Goal: Task Accomplishment & Management: Use online tool/utility

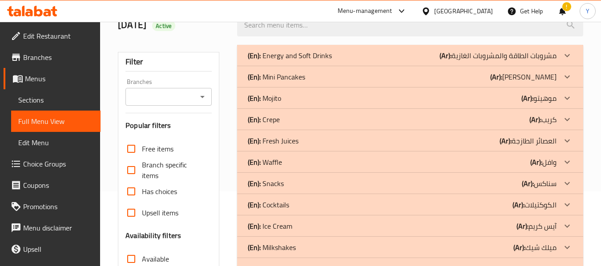
scroll to position [80, 0]
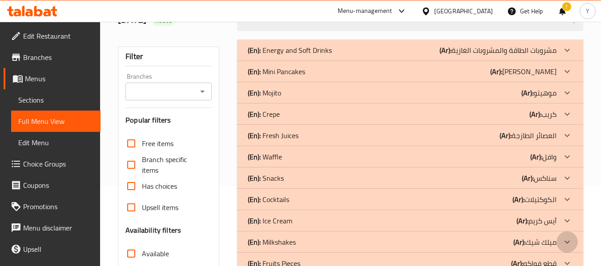
click at [565, 242] on icon at bounding box center [567, 242] width 11 height 11
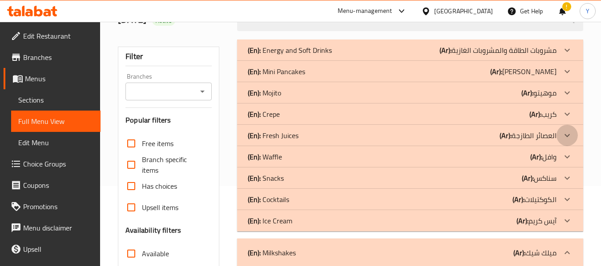
click at [560, 136] on div at bounding box center [566, 135] width 21 height 21
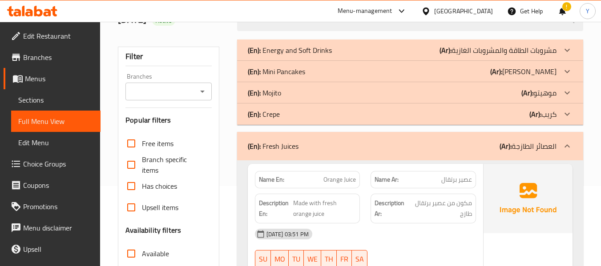
scroll to position [5824, 0]
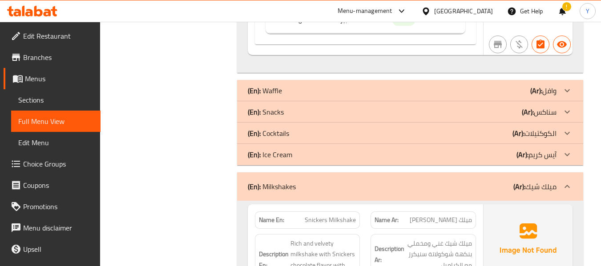
click at [283, 135] on p "(En): Cocktails" at bounding box center [268, 133] width 41 height 11
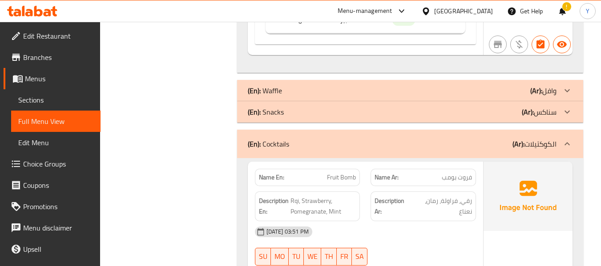
click at [325, 192] on div "Description En: Rqi, Strawberry, Pomegranate, Mint" at bounding box center [307, 207] width 105 height 30
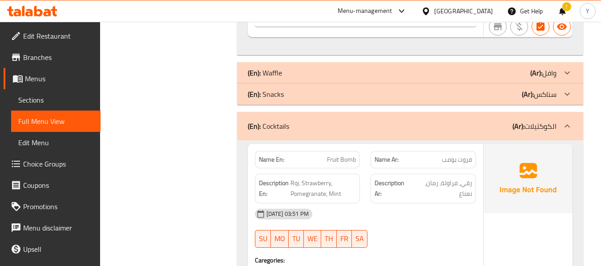
click at [265, 165] on strong "Name En:" at bounding box center [271, 159] width 25 height 9
copy strong "Name En:"
click at [265, 165] on strong "Name En:" at bounding box center [271, 159] width 25 height 9
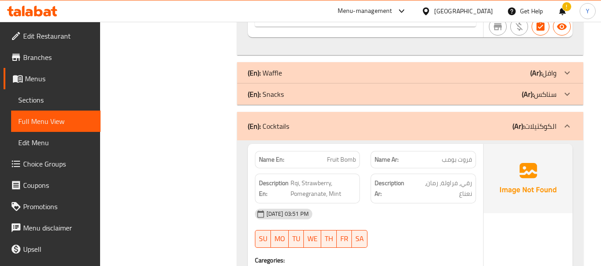
click at [291, 161] on p "Name En: Fruit Bomb" at bounding box center [307, 159] width 97 height 9
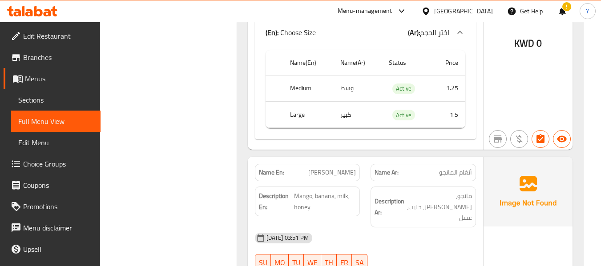
scroll to position [6336, 0]
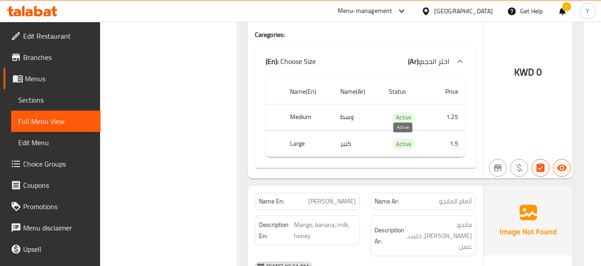
click at [402, 142] on span "Active" at bounding box center [403, 144] width 23 height 10
copy span "Active"
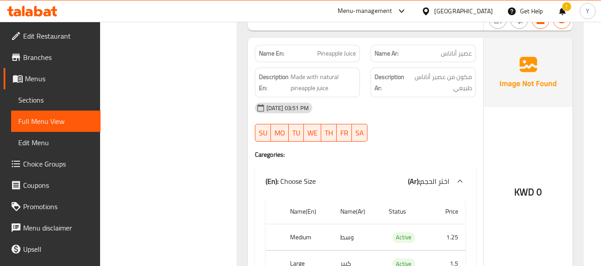
scroll to position [217, 0]
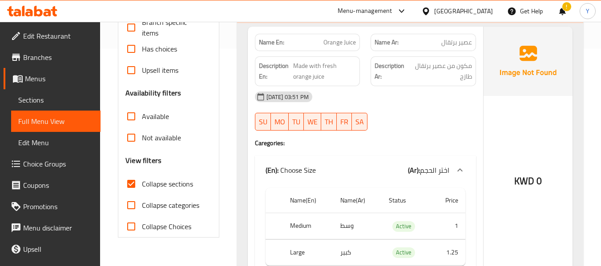
click at [442, 125] on div at bounding box center [423, 130] width 116 height 11
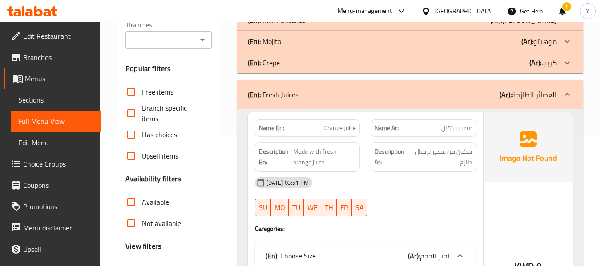
scroll to position [365, 0]
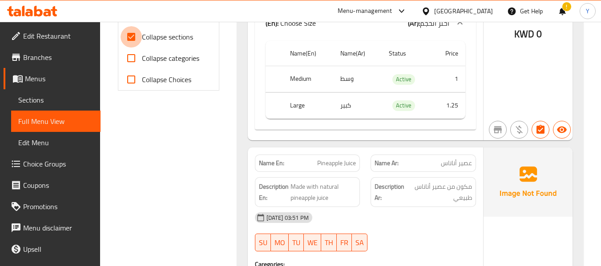
click at [130, 44] on input "Collapse sections" at bounding box center [130, 36] width 21 height 21
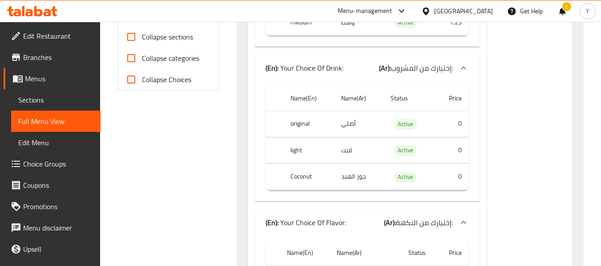
click at [130, 44] on input "Collapse sections" at bounding box center [130, 36] width 21 height 21
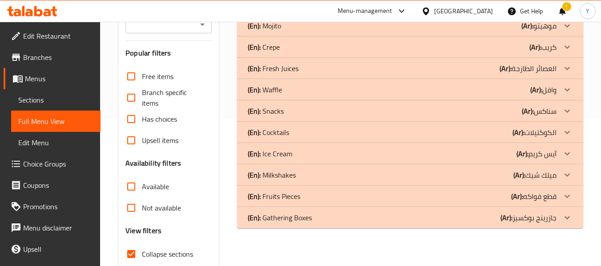
scroll to position [145, 0]
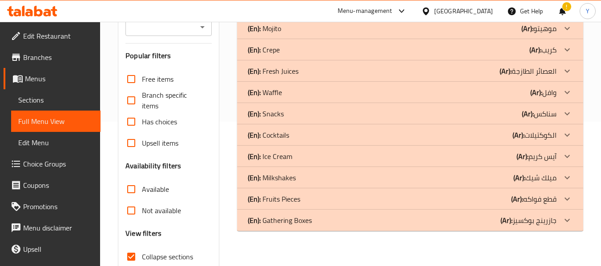
click at [369, 227] on div "(En): Gathering Boxes (Ar): جازرينج بوكسيز" at bounding box center [410, 220] width 346 height 21
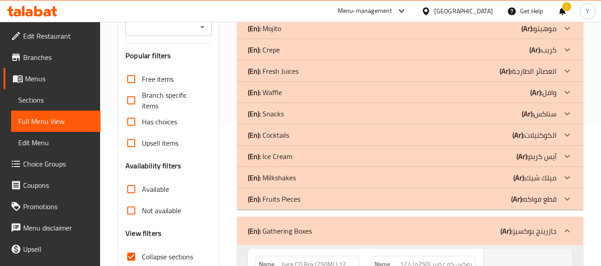
click at [345, 209] on div "(En): Fruits Pieces (Ar): قطع فواكه" at bounding box center [410, 199] width 346 height 21
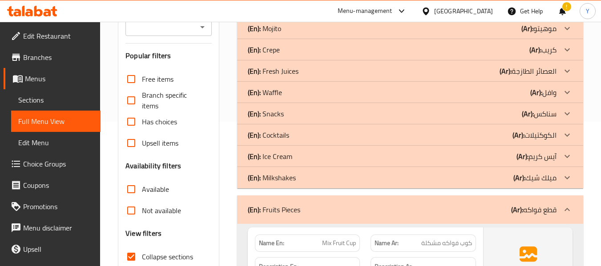
click at [314, 161] on div "(En): Ice Cream (Ar): آيس كريم" at bounding box center [402, 156] width 309 height 11
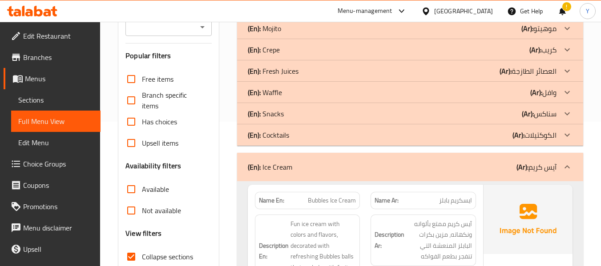
click at [311, 111] on div "(En): Snacks (Ar): سناكس" at bounding box center [402, 113] width 309 height 11
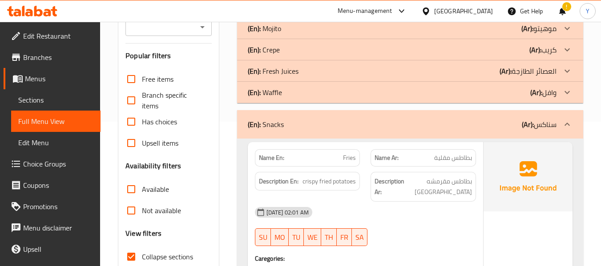
click at [273, 159] on strong "Name En:" at bounding box center [271, 157] width 25 height 9
copy strong "Name En:"
click at [347, 94] on div "(En): Waffle (Ar): وافل" at bounding box center [402, 92] width 309 height 11
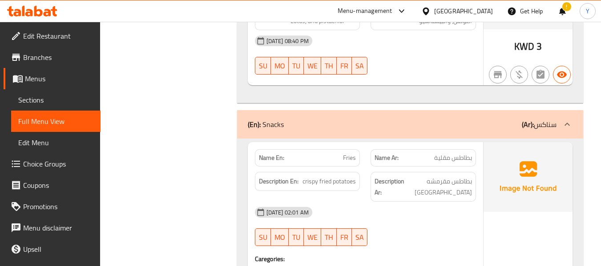
scroll to position [747, 0]
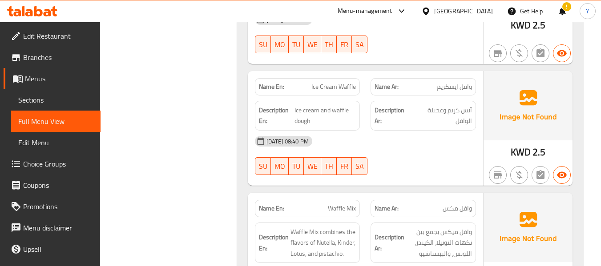
click at [264, 89] on strong "Name En:" at bounding box center [271, 86] width 25 height 9
copy strong "Name En:"
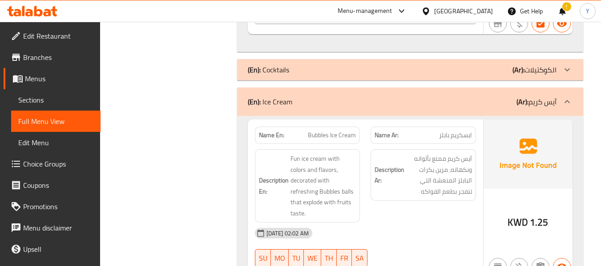
scroll to position [2099, 0]
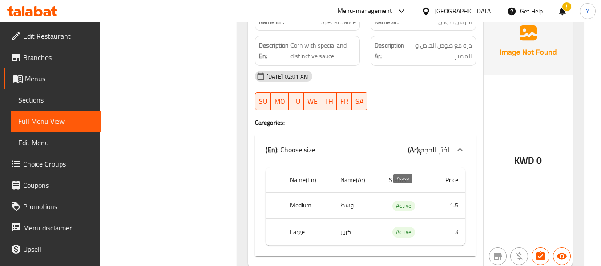
click at [401, 201] on span "Active" at bounding box center [403, 206] width 23 height 10
copy span "Active"
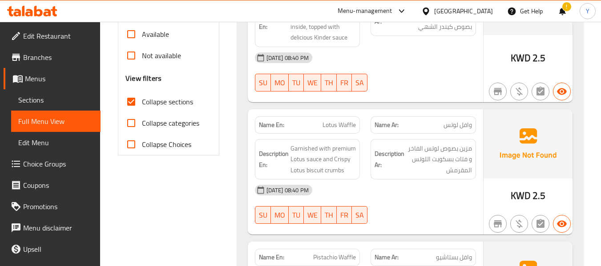
scroll to position [224, 0]
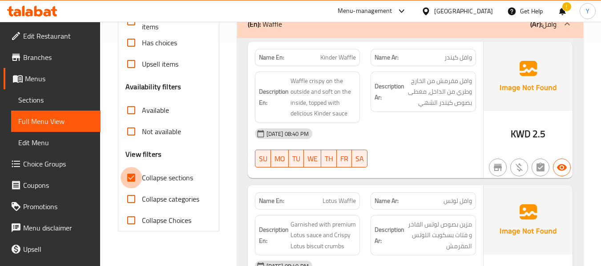
click at [130, 179] on input "Collapse sections" at bounding box center [130, 177] width 21 height 21
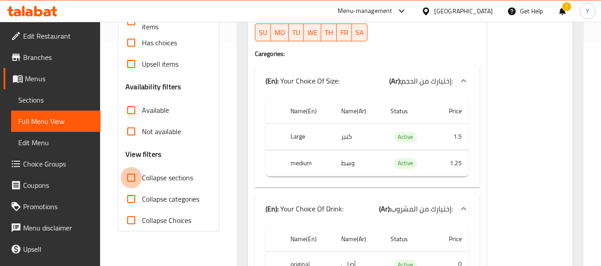
click at [130, 179] on input "Collapse sections" at bounding box center [130, 177] width 21 height 21
checkbox input "true"
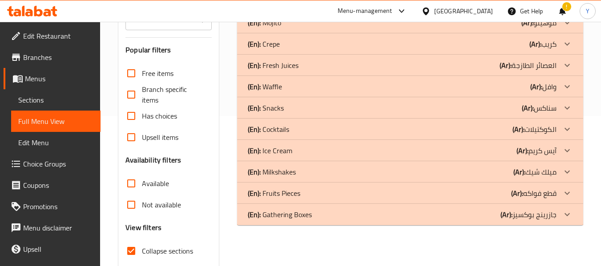
scroll to position [147, 0]
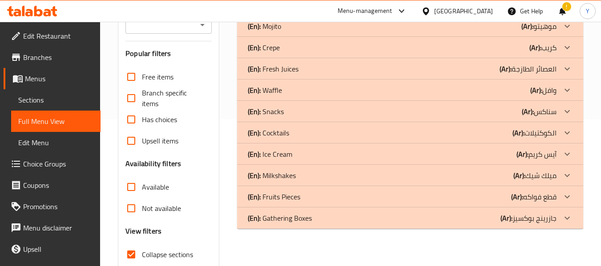
click at [282, 176] on p "(En): Milkshakes" at bounding box center [272, 175] width 48 height 11
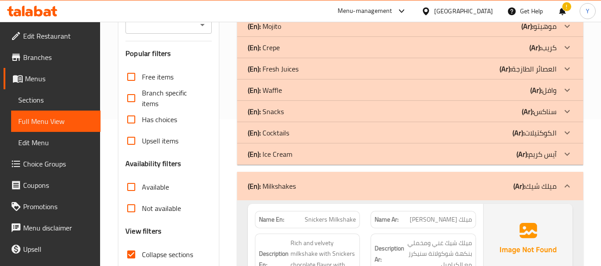
click at [279, 137] on p "(En): Cocktails" at bounding box center [268, 133] width 41 height 11
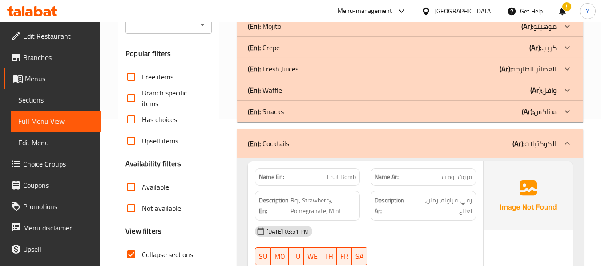
click at [293, 67] on p "(En): Fresh Juices" at bounding box center [273, 69] width 51 height 11
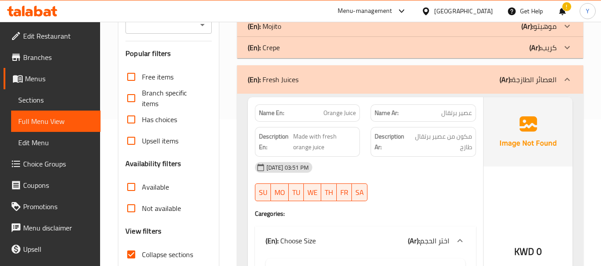
click at [358, 109] on div "Name En: Orange Juice" at bounding box center [307, 112] width 105 height 17
click at [451, 182] on div "[DATE] 03:51 PM SU MO TU WE TH FR SA" at bounding box center [365, 182] width 232 height 50
click at [362, 138] on div "Description En: Made with fresh orange juice" at bounding box center [307, 142] width 116 height 40
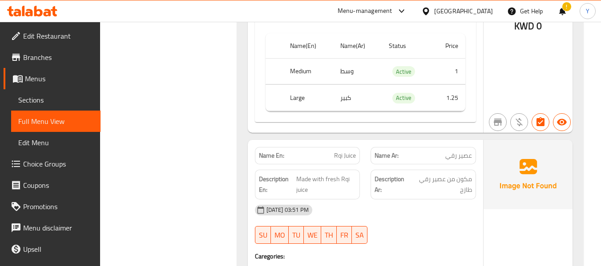
scroll to position [1178, 0]
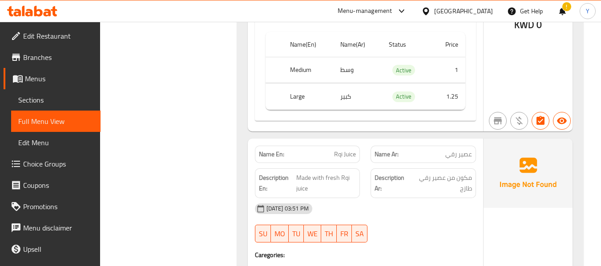
click at [452, 156] on span "عصير رقي" at bounding box center [458, 154] width 27 height 9
copy span "رقي"
click at [339, 153] on span "Rqi Juice" at bounding box center [345, 154] width 22 height 9
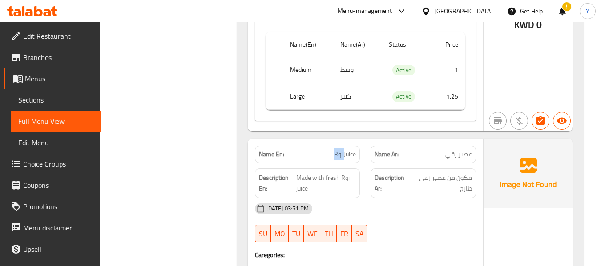
click at [339, 153] on span "Rqi Juice" at bounding box center [345, 154] width 22 height 9
copy span "Rqi"
click at [339, 190] on span "Made with fresh Rqi juice" at bounding box center [326, 184] width 60 height 22
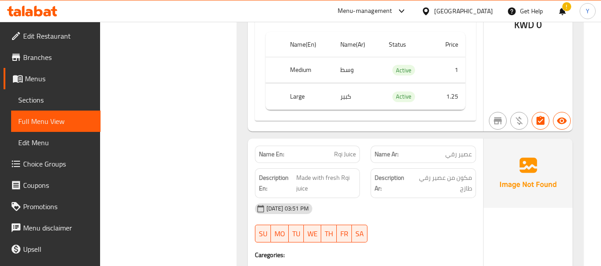
click at [346, 153] on span "Rqi Juice" at bounding box center [345, 154] width 22 height 9
copy span "Rqi Juice"
click at [346, 153] on span "Rqi Juice" at bounding box center [345, 154] width 22 height 9
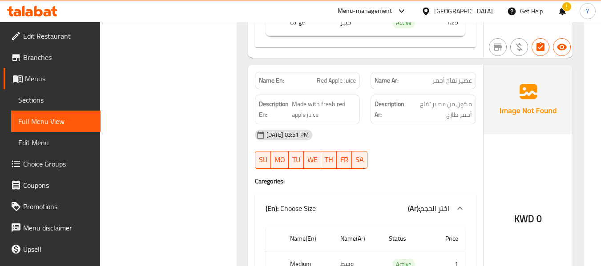
scroll to position [947, 0]
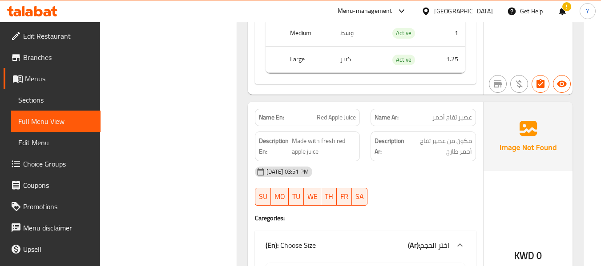
click at [336, 116] on span "Red Apple Juice" at bounding box center [336, 117] width 39 height 9
copy span "Red Apple Juice"
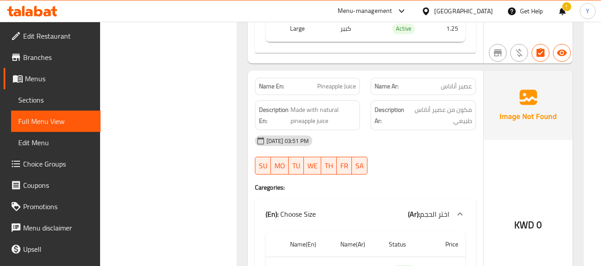
scroll to position [396, 0]
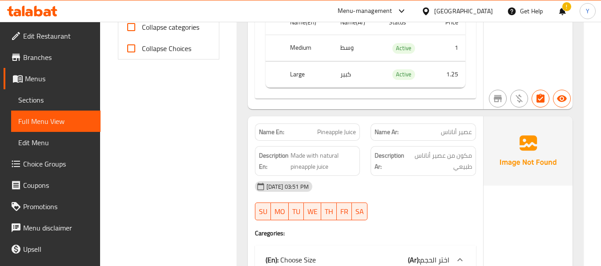
click at [337, 132] on span "Pineapple Juice" at bounding box center [336, 132] width 39 height 9
copy span "Pineapple Juice"
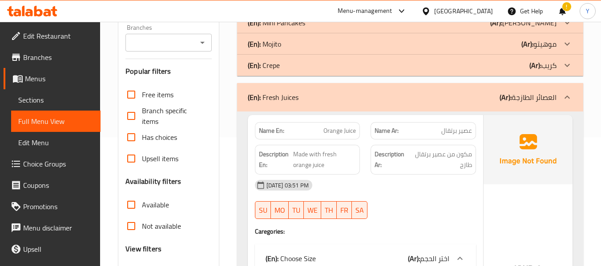
scroll to position [147, 0]
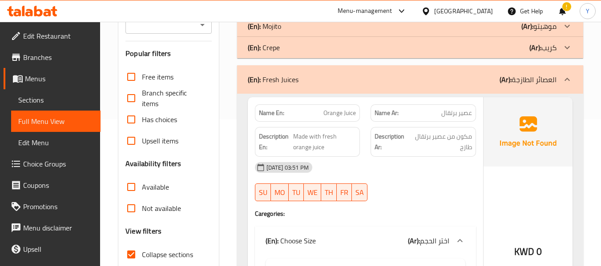
click at [350, 116] on span "Orange Juice" at bounding box center [339, 112] width 32 height 9
click at [361, 138] on div "Description En: Made with fresh orange juice" at bounding box center [307, 142] width 116 height 40
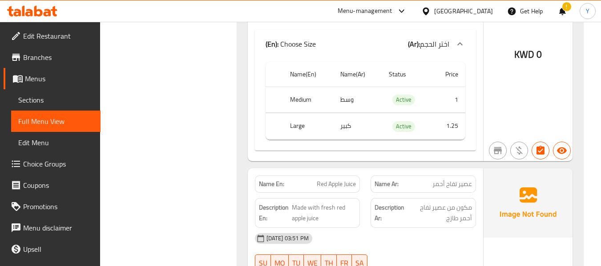
scroll to position [983, 0]
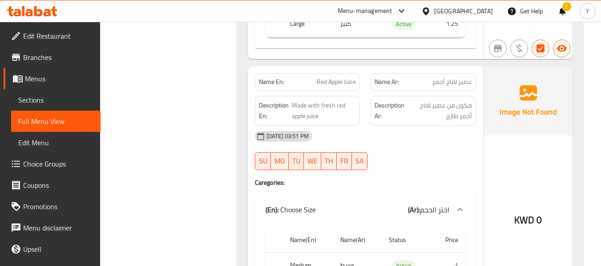
click at [341, 81] on span "Red Apple Juice" at bounding box center [336, 81] width 39 height 9
click at [435, 106] on span "مكون من عصير تفاح أحمر طازج" at bounding box center [439, 111] width 64 height 22
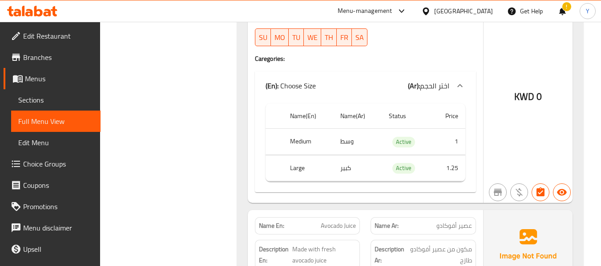
scroll to position [1374, 0]
click at [348, 229] on span "Avocado Juice" at bounding box center [338, 226] width 35 height 9
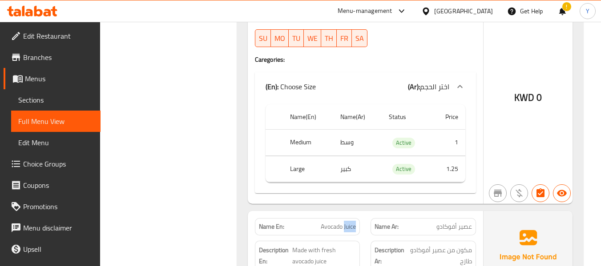
click at [348, 229] on span "Avocado Juice" at bounding box center [338, 226] width 35 height 9
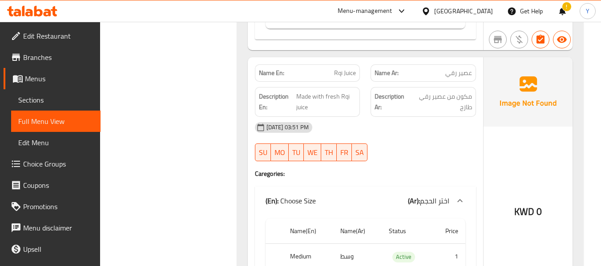
scroll to position [1249, 0]
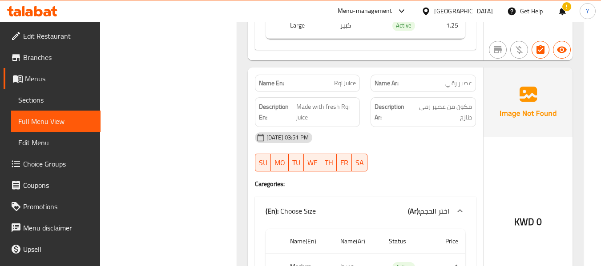
click at [449, 84] on span "عصير رقي" at bounding box center [458, 83] width 27 height 9
click at [336, 112] on span "Made with fresh Rqi juice" at bounding box center [326, 112] width 60 height 22
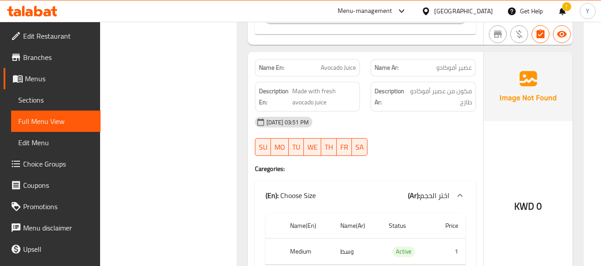
scroll to position [1534, 0]
click at [341, 66] on span "Avocado Juice" at bounding box center [338, 66] width 35 height 9
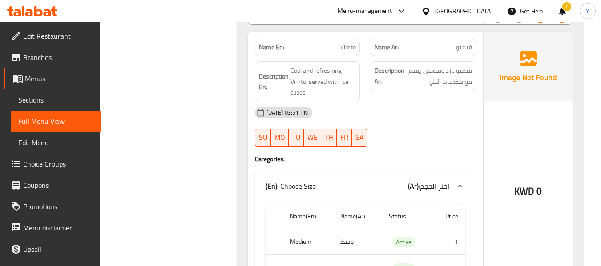
scroll to position [1836, 0]
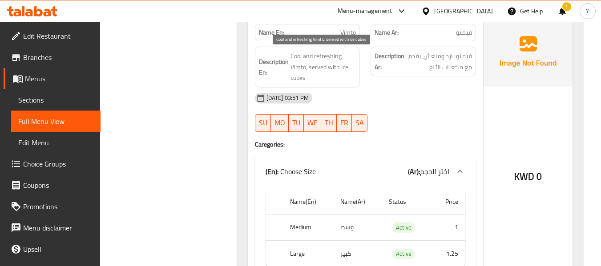
click at [293, 60] on span "Cool and refreshing Vimto, served with ice cubes" at bounding box center [323, 67] width 66 height 33
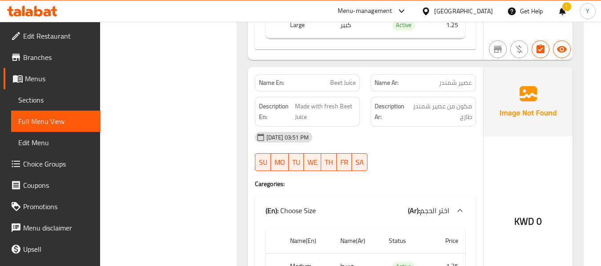
scroll to position [2068, 0]
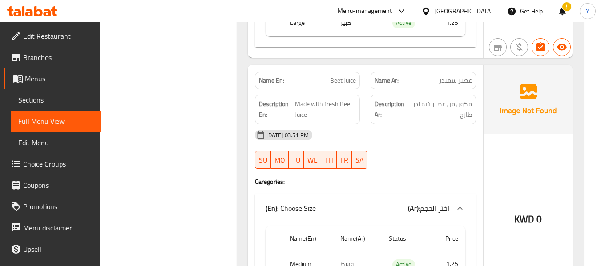
click at [345, 76] on span "Beet Juice" at bounding box center [343, 80] width 26 height 9
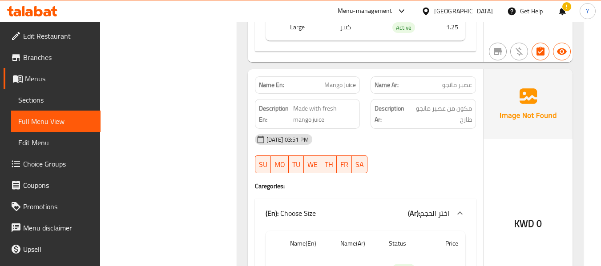
scroll to position [2601, 0]
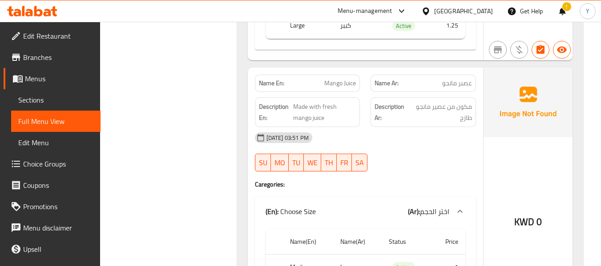
click at [339, 88] on span "Mango Juice" at bounding box center [340, 83] width 32 height 9
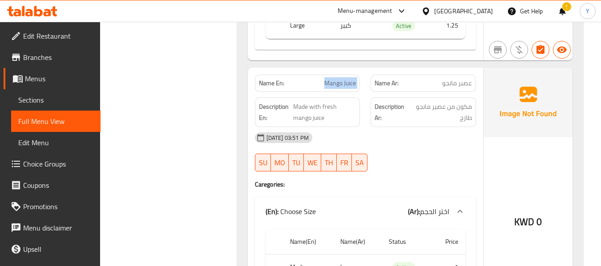
click at [339, 88] on span "Mango Juice" at bounding box center [340, 83] width 32 height 9
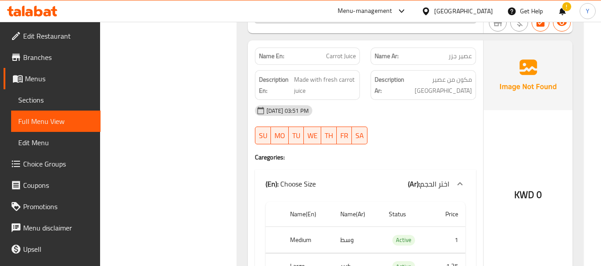
scroll to position [2352, 0]
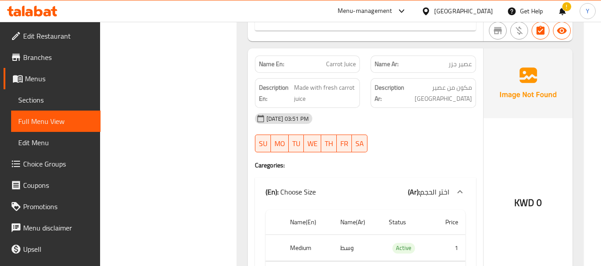
click at [335, 68] on span "Carrot Juice" at bounding box center [341, 64] width 30 height 9
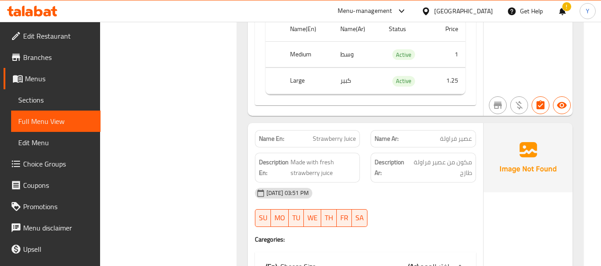
scroll to position [2815, 0]
click at [341, 135] on span "Strawberry Juice" at bounding box center [334, 138] width 43 height 9
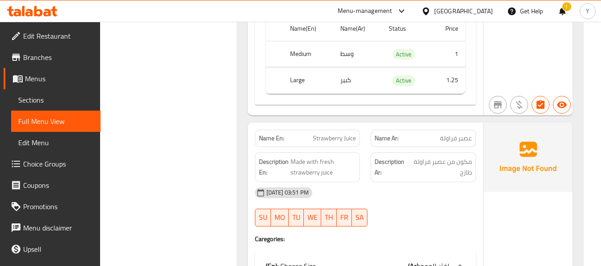
click at [419, 155] on div "Description Ar: مكون من عصير فراولة طازج" at bounding box center [422, 168] width 105 height 30
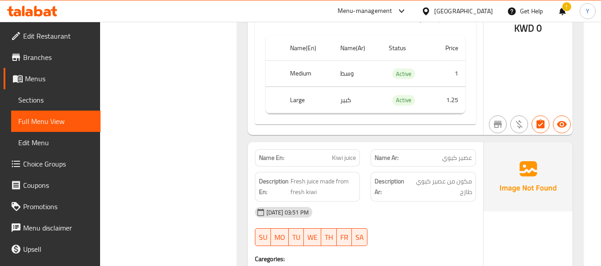
scroll to position [3064, 0]
click at [340, 155] on span "Kiwi juice" at bounding box center [344, 157] width 24 height 9
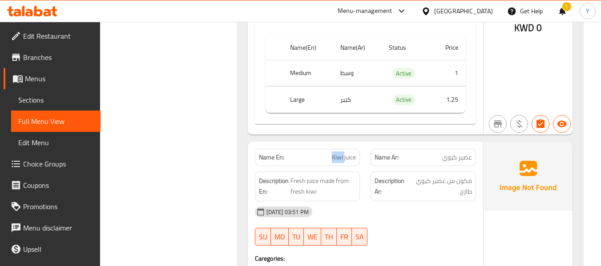
click at [340, 155] on span "Kiwi juice" at bounding box center [344, 157] width 24 height 9
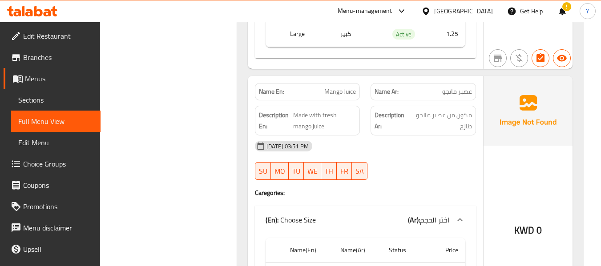
scroll to position [2548, 0]
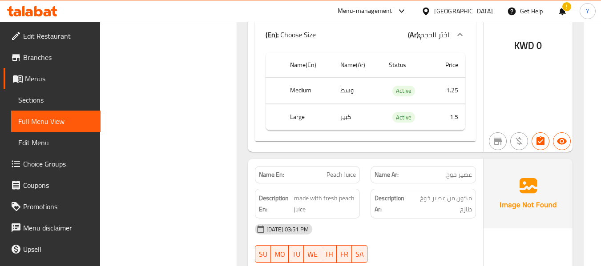
scroll to position [3330, 0]
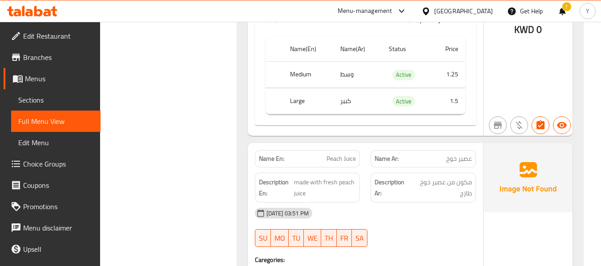
click at [344, 161] on span "Peach Juice" at bounding box center [340, 158] width 29 height 9
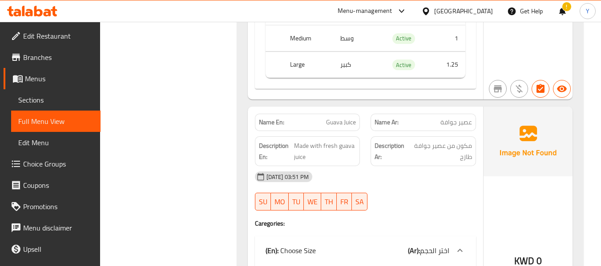
scroll to position [3650, 0]
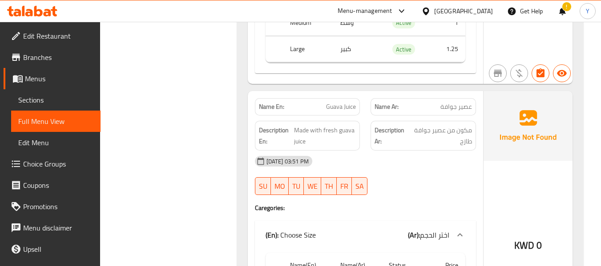
click at [346, 104] on span "Guava Juice" at bounding box center [341, 106] width 30 height 9
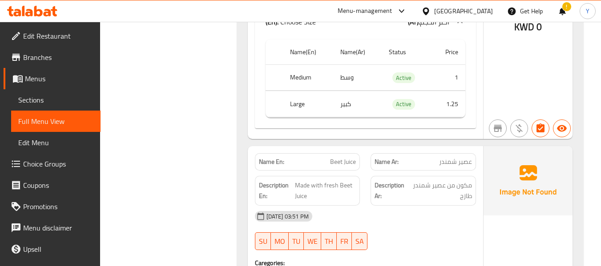
scroll to position [2014, 0]
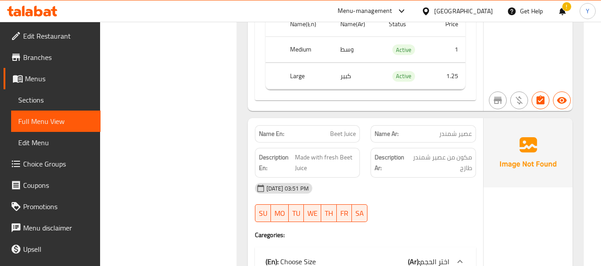
click at [387, 172] on strong "Description Ar:" at bounding box center [390, 163] width 33 height 22
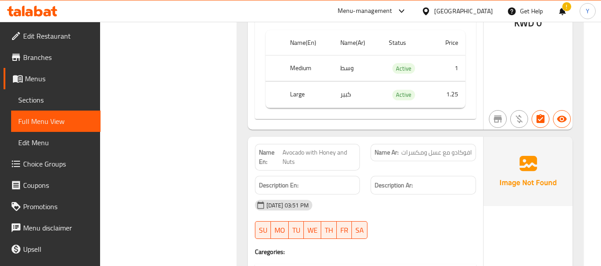
scroll to position [3872, 0]
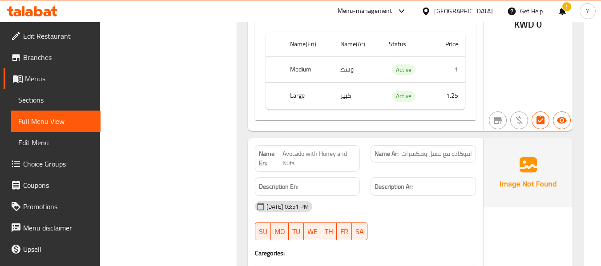
click at [415, 224] on div "[DATE] 03:51 PM SU MO TU WE TH FR SA" at bounding box center [365, 221] width 232 height 50
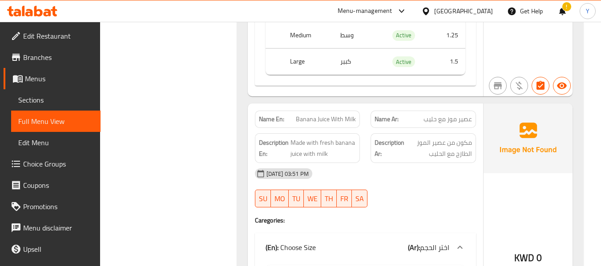
scroll to position [4174, 0]
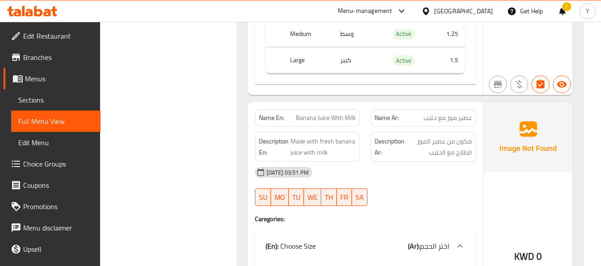
click at [332, 120] on span "Banana Juice With Milk" at bounding box center [326, 117] width 60 height 9
click at [366, 148] on div "Description Ar: مكون من عصير الموز الطازج مع الحليب" at bounding box center [423, 147] width 116 height 40
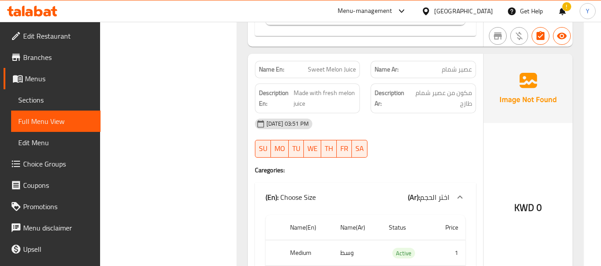
scroll to position [4477, 0]
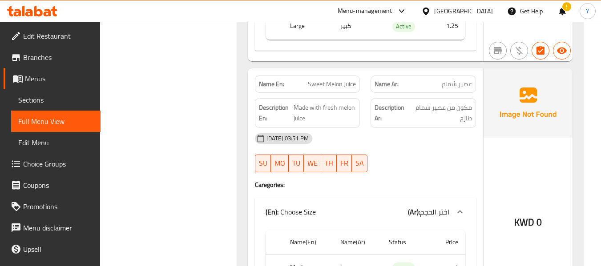
click at [328, 89] on span "Sweet Melon Juice" at bounding box center [332, 84] width 48 height 9
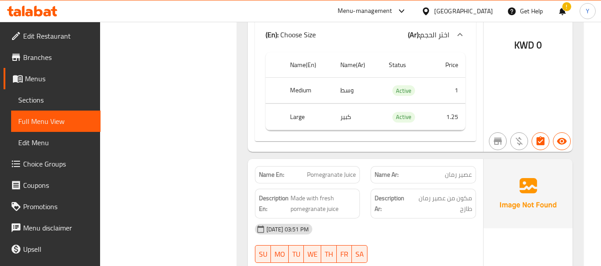
scroll to position [4690, 0]
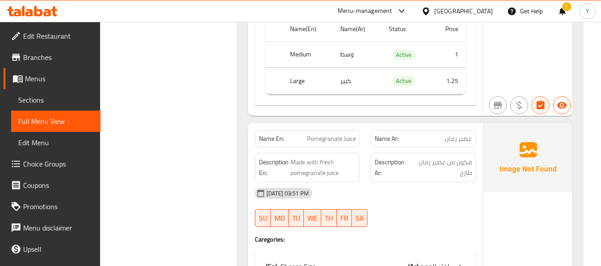
click at [327, 141] on span "Pomegranate Juice" at bounding box center [331, 138] width 49 height 9
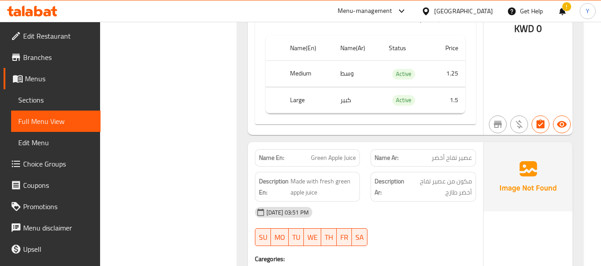
scroll to position [4957, 0]
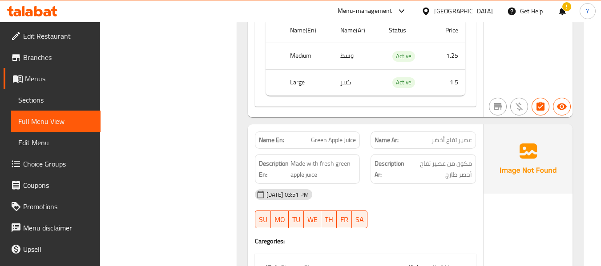
click at [337, 142] on span "Green Apple Juice" at bounding box center [333, 140] width 45 height 9
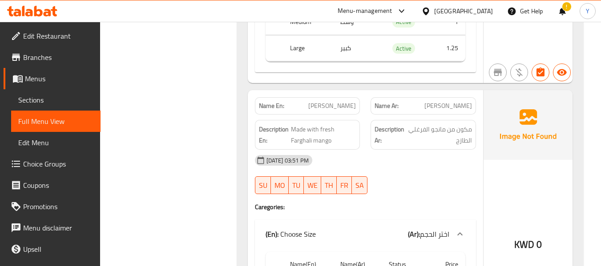
scroll to position [5277, 0]
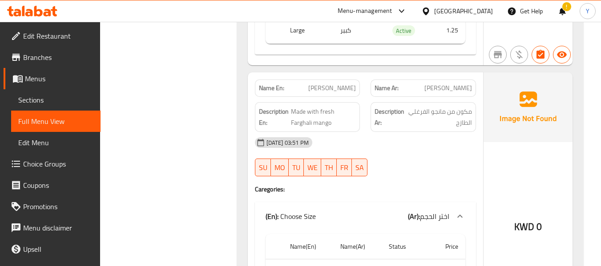
click at [343, 89] on span "[PERSON_NAME]" at bounding box center [332, 88] width 48 height 9
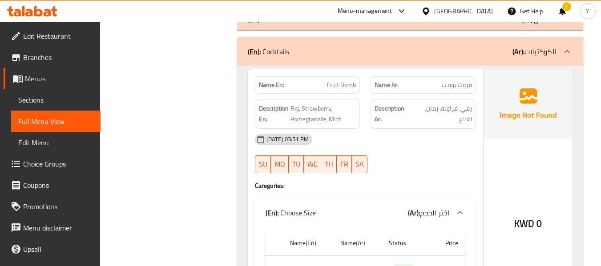
scroll to position [5917, 0]
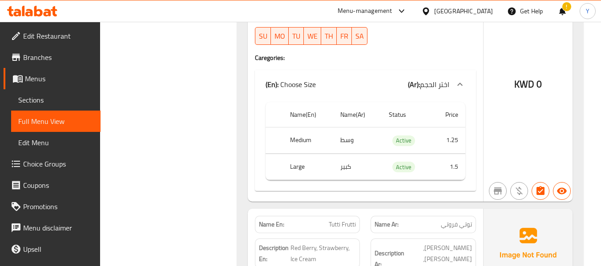
scroll to position [7465, 0]
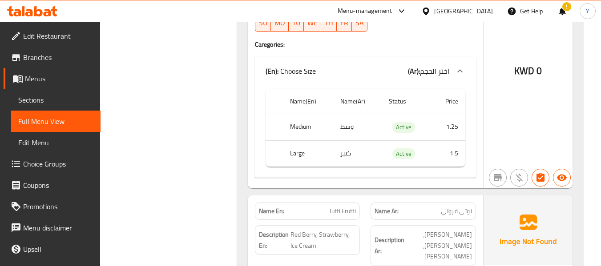
click at [380, 235] on strong "Description Ar:" at bounding box center [389, 246] width 30 height 22
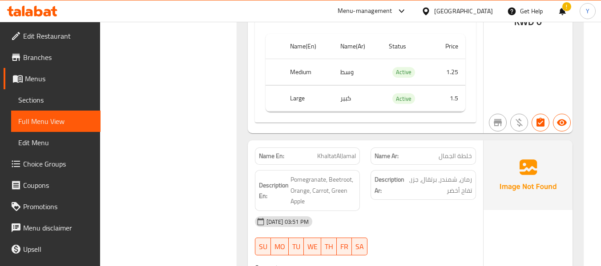
scroll to position [8905, 0]
click at [337, 151] on span "KhaltatAlJamal" at bounding box center [336, 155] width 39 height 9
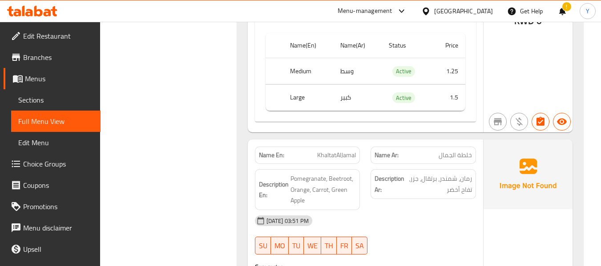
click at [427, 164] on div "Description Ar: رمان، شمندر، برتقال، جزر، تفاح أخضر" at bounding box center [423, 190] width 116 height 52
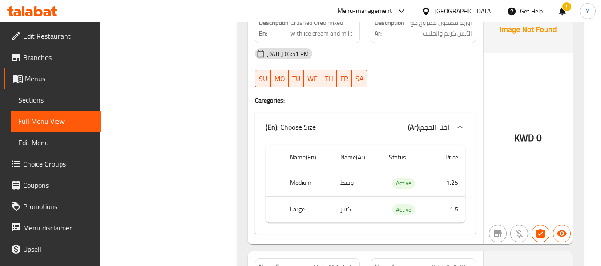
scroll to position [11609, 0]
click at [334, 262] on span "Flake Milkshake" at bounding box center [334, 266] width 42 height 9
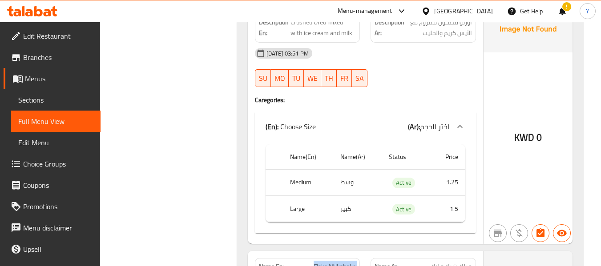
click at [334, 262] on span "Flake Milkshake" at bounding box center [334, 266] width 42 height 9
drag, startPoint x: 328, startPoint y: 179, endPoint x: 328, endPoint y: 201, distance: 21.8
